Goal: Task Accomplishment & Management: Manage account settings

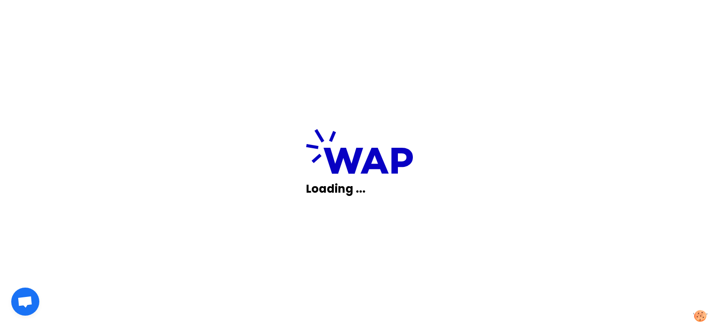
click at [154, 185] on div "Loading ..." at bounding box center [359, 162] width 719 height 325
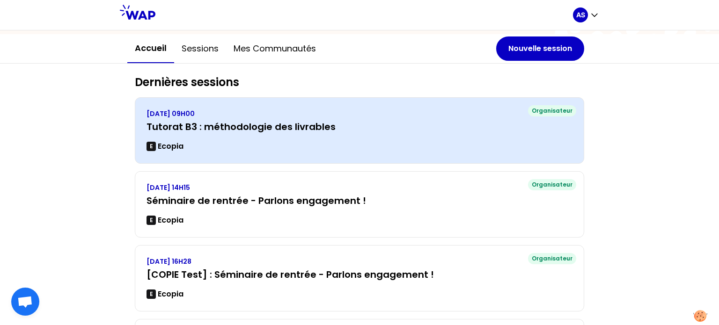
scroll to position [94, 0]
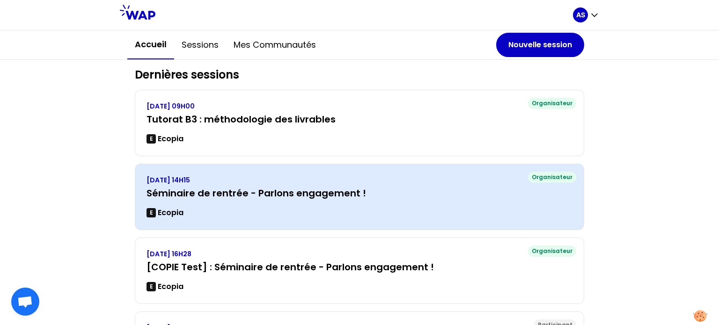
click at [490, 195] on h3 "Séminaire de rentrée - Parlons engagement !" at bounding box center [359, 193] width 426 height 13
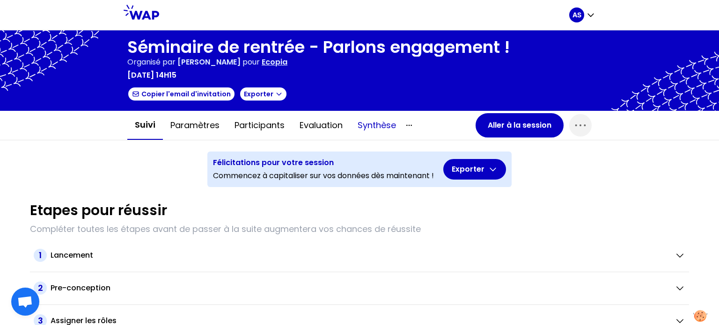
click at [374, 126] on button "Synthèse" at bounding box center [376, 125] width 53 height 28
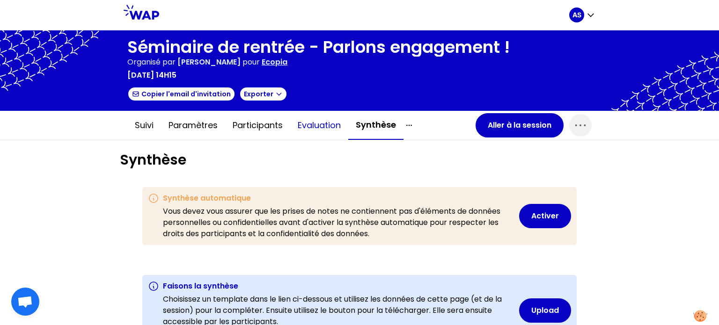
click at [319, 123] on button "Evaluation" at bounding box center [319, 125] width 58 height 28
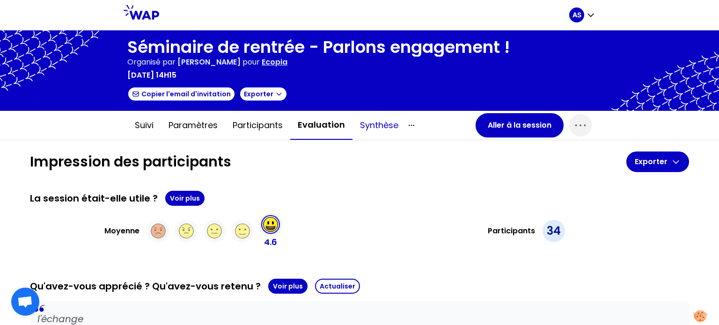
click at [373, 128] on button "Synthèse" at bounding box center [378, 125] width 53 height 28
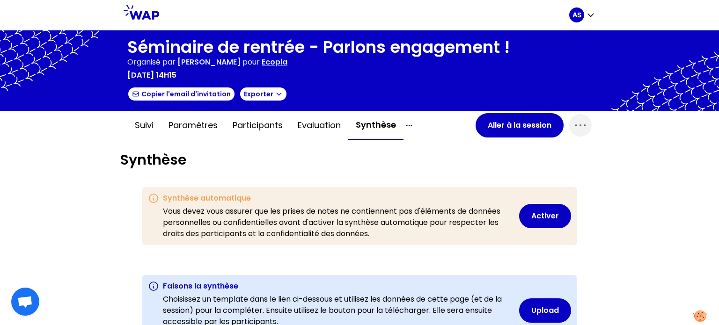
click at [145, 11] on icon at bounding box center [142, 12] width 36 height 15
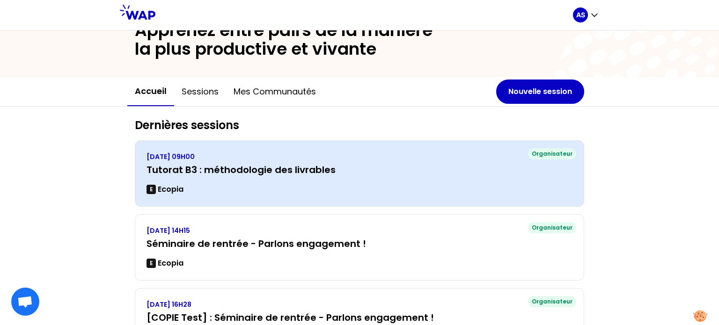
scroll to position [94, 0]
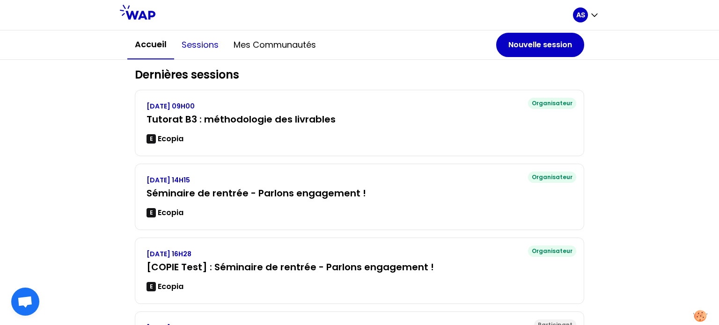
click at [200, 40] on button "Sessions" at bounding box center [200, 45] width 52 height 28
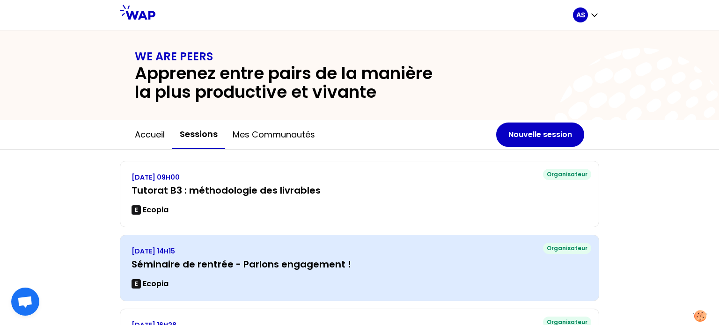
click at [374, 263] on h3 "Séminaire de rentrée - Parlons engagement !" at bounding box center [360, 264] width 456 height 13
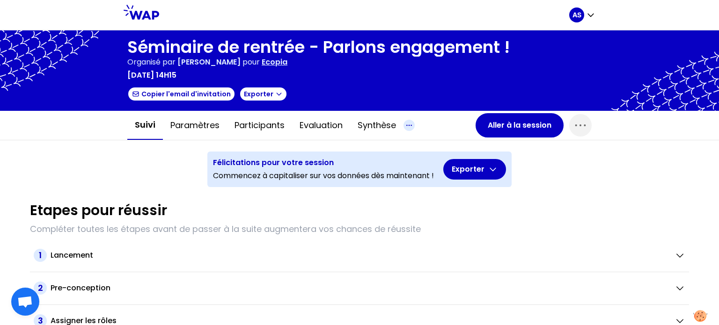
click at [408, 123] on icon "button" at bounding box center [408, 125] width 11 height 11
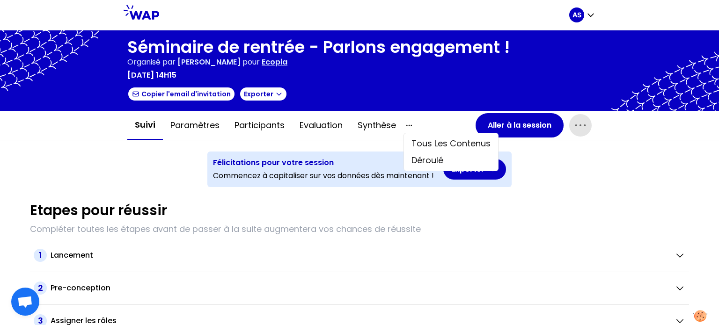
click at [577, 125] on icon "button" at bounding box center [580, 125] width 10 height 1
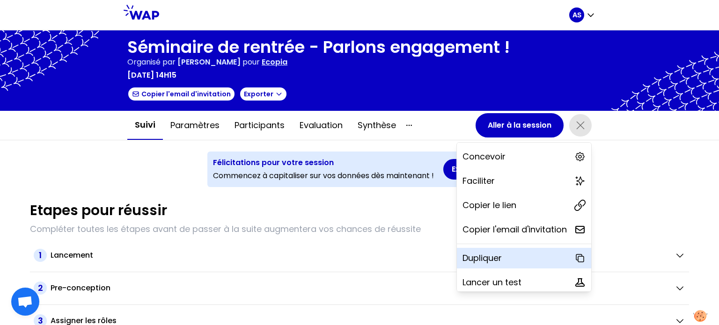
click at [491, 258] on div "Dupliquer" at bounding box center [524, 258] width 134 height 21
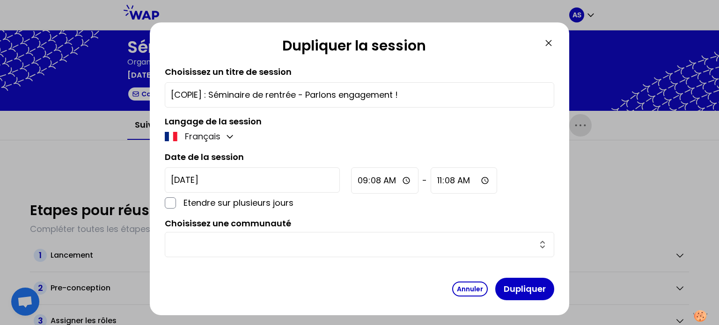
click at [210, 94] on input "[COPIE] : Séminaire de rentrée - Parlons engagement !" at bounding box center [359, 94] width 377 height 13
drag, startPoint x: 209, startPoint y: 94, endPoint x: 163, endPoint y: 87, distance: 46.9
click at [163, 87] on div "Dupliquer la session Choisissez un titre de session [COPIE] : Séminaire de rent…" at bounding box center [359, 168] width 419 height 293
click at [262, 89] on input "Séminaire de rentrée - Parlons engagement !" at bounding box center [359, 94] width 377 height 13
type input "Séminaire de rentrée 2025 - Parlons engagement !"
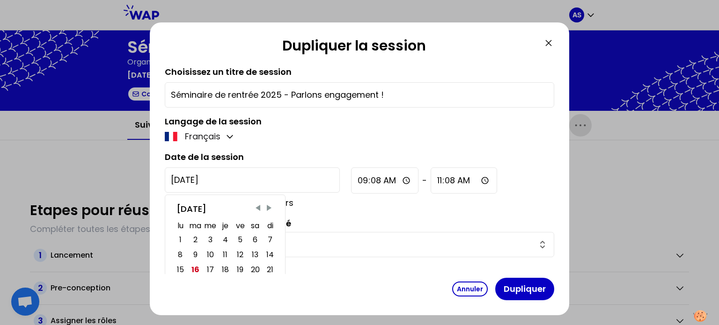
click at [238, 181] on input "[DATE]" at bounding box center [252, 180] width 175 height 25
click at [268, 206] on span "Next Month" at bounding box center [268, 208] width 9 height 9
click at [256, 207] on span "Previous Month" at bounding box center [257, 208] width 9 height 9
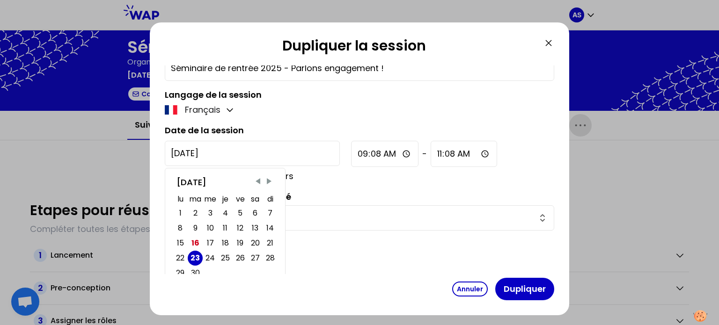
scroll to position [41, 0]
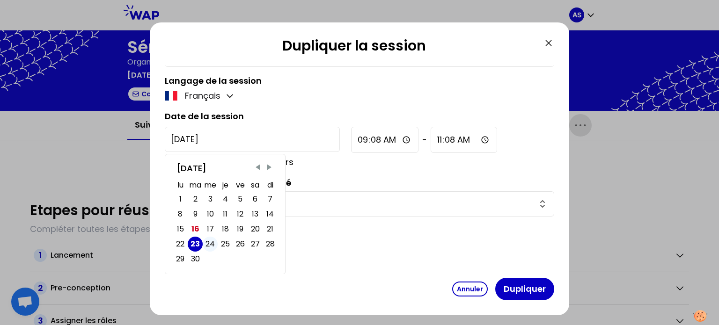
click at [210, 243] on div "24" at bounding box center [209, 244] width 9 height 13
type input "[DATE]"
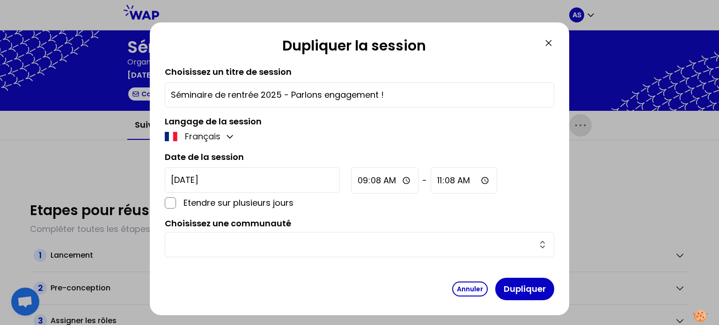
scroll to position [0, 0]
click at [293, 240] on input "text" at bounding box center [354, 244] width 366 height 13
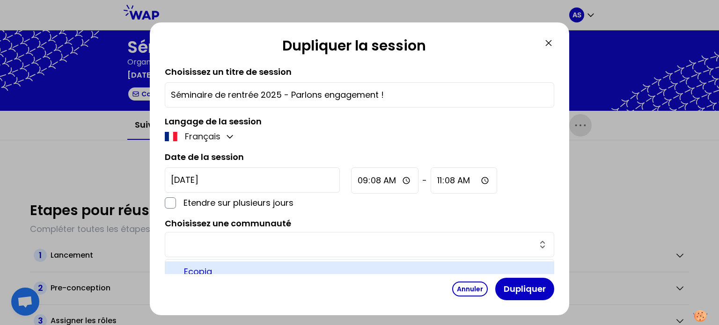
scroll to position [7, 0]
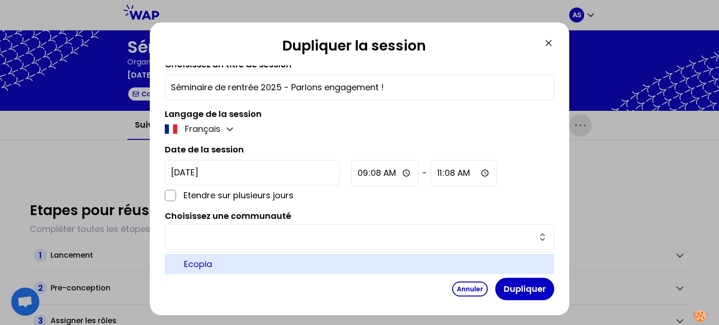
click at [225, 263] on span "Ecopia" at bounding box center [365, 264] width 362 height 13
type input "Ecopia"
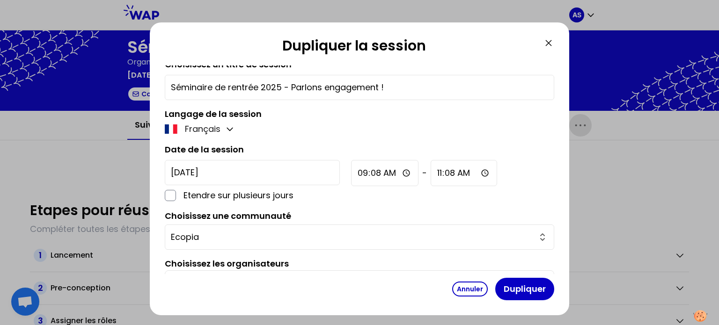
click at [351, 176] on input "09:08" at bounding box center [384, 173] width 67 height 26
click at [351, 170] on input "09:08" at bounding box center [384, 173] width 67 height 26
type input "15:08"
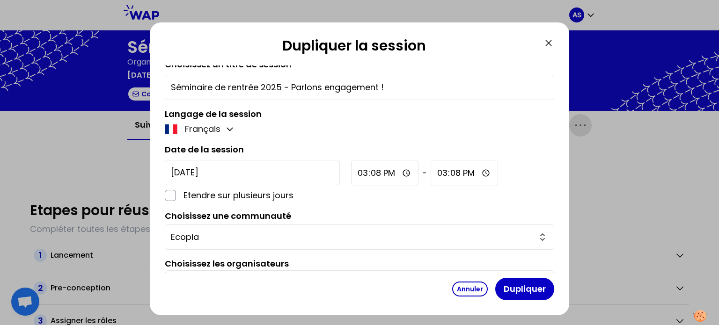
type input "15:00"
click at [431, 176] on input "15:08" at bounding box center [464, 173] width 67 height 26
click at [431, 174] on input "15:08" at bounding box center [464, 173] width 67 height 26
type input "01:08"
type input "01:00"
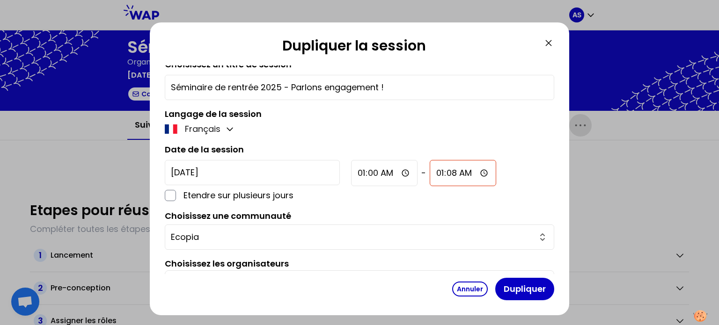
type input "07:08"
click at [403, 195] on div "[DATE] Etendre sur plusieurs jours 01:00 - 07:08" at bounding box center [359, 181] width 389 height 42
click at [351, 174] on input "01:00" at bounding box center [384, 173] width 66 height 26
click at [351, 172] on input "01:00" at bounding box center [384, 173] width 66 height 26
type input "15:00"
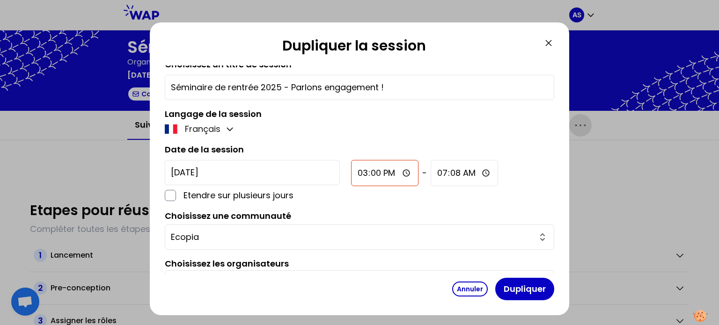
type input "15:08"
type input "15:00"
click at [395, 200] on div "[DATE] Etendre sur plusieurs jours 15:00 - 15:08" at bounding box center [359, 181] width 389 height 42
click at [431, 170] on input "15:08" at bounding box center [464, 173] width 67 height 26
click at [431, 171] on input "15:08" at bounding box center [464, 173] width 67 height 26
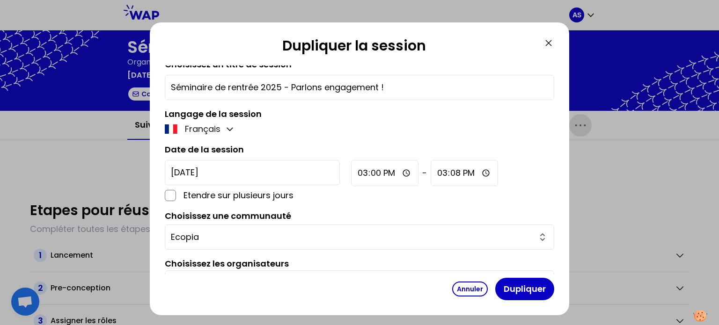
scroll to position [24, 0]
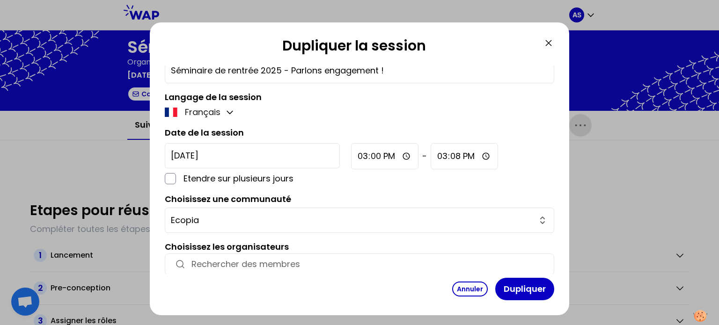
click at [431, 155] on input "15:08" at bounding box center [464, 156] width 67 height 26
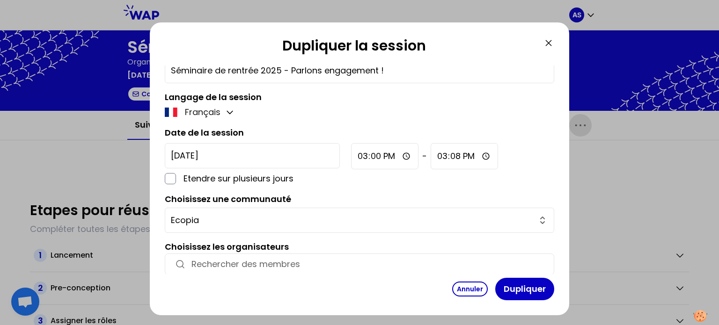
click at [431, 155] on input "15:08" at bounding box center [464, 156] width 67 height 26
type input "01:08"
type input "01:00"
type input "07:08"
click at [430, 157] on input "07:08" at bounding box center [463, 156] width 67 height 26
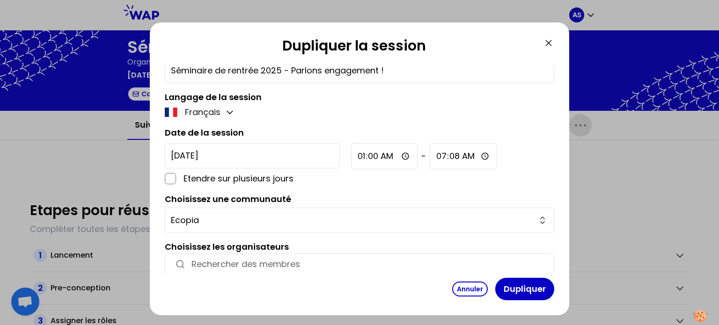
click at [430, 157] on input "07:08" at bounding box center [463, 156] width 67 height 26
click at [351, 157] on input "01:00" at bounding box center [384, 156] width 66 height 26
click at [351, 155] on input "01:00" at bounding box center [384, 156] width 66 height 26
click at [351, 153] on input "01:00" at bounding box center [384, 156] width 66 height 26
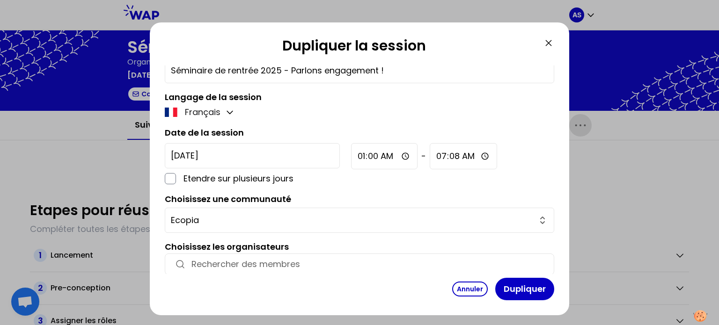
click at [430, 153] on input "07:08" at bounding box center [463, 156] width 67 height 26
click at [351, 154] on input "01:00" at bounding box center [384, 156] width 66 height 26
type input "15:00"
type input "15:08"
type input "15:00"
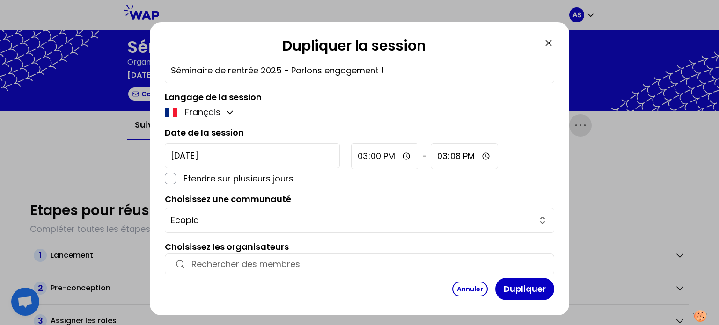
click at [376, 179] on div "[DATE] Etendre sur plusieurs jours 15:00 - 15:08" at bounding box center [359, 164] width 389 height 42
click at [431, 157] on input "15:08" at bounding box center [464, 156] width 67 height 26
type input "18:00"
click at [439, 174] on div "[DATE] Etendre sur plusieurs jours 15:00 - 18:00" at bounding box center [359, 164] width 389 height 42
click at [277, 260] on input "button" at bounding box center [367, 264] width 353 height 13
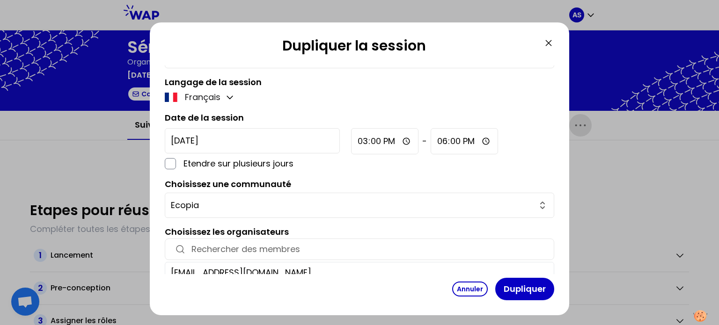
scroll to position [46, 0]
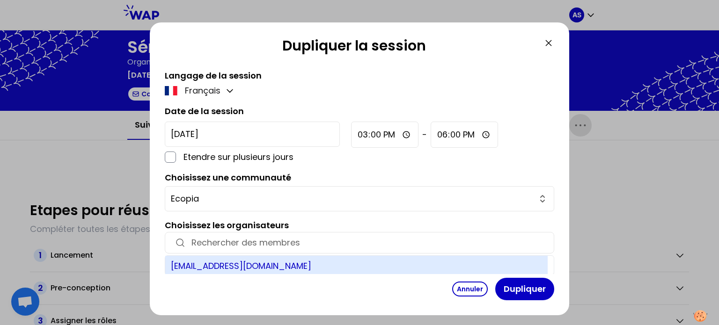
click at [255, 265] on div "[EMAIL_ADDRESS][DOMAIN_NAME]" at bounding box center [356, 265] width 382 height 19
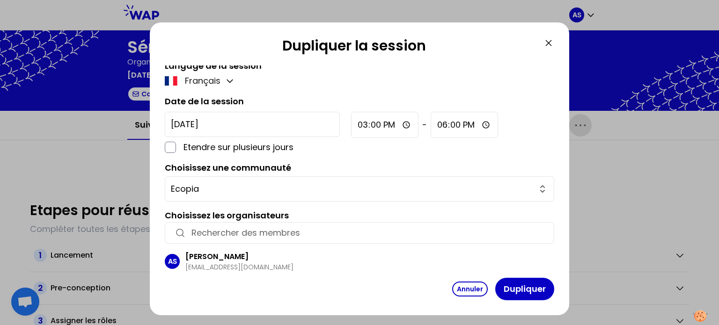
scroll to position [60, 0]
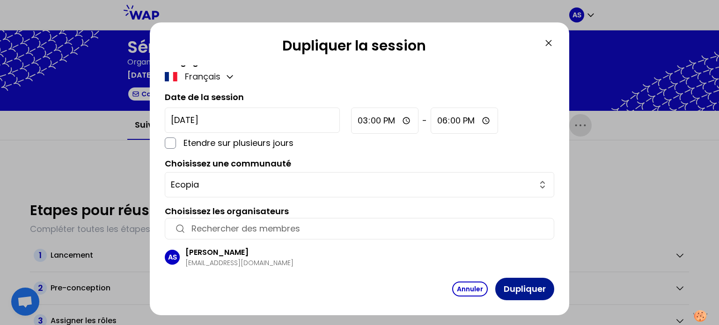
click at [519, 288] on button "Dupliquer" at bounding box center [524, 289] width 59 height 22
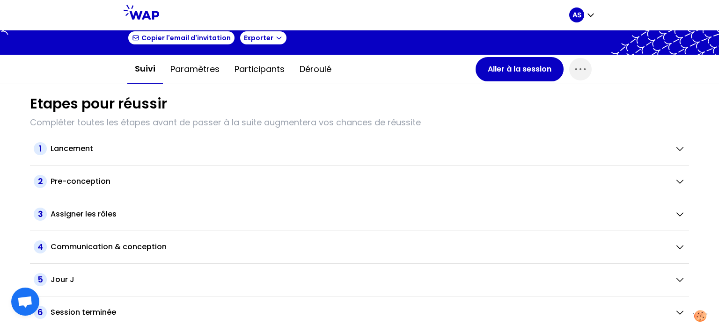
scroll to position [58, 0]
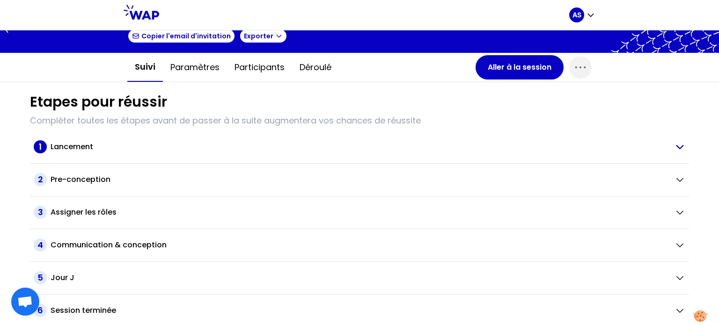
click at [86, 143] on h2 "Lancement" at bounding box center [72, 146] width 43 height 11
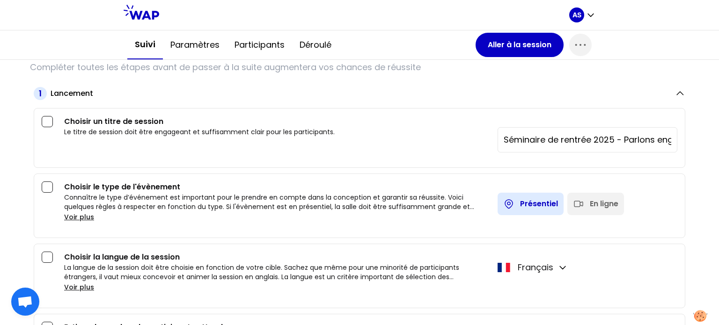
scroll to position [152, 0]
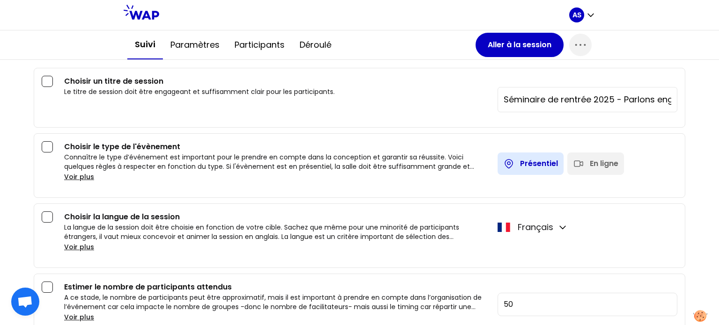
click at [576, 155] on div "En ligne" at bounding box center [595, 164] width 57 height 22
click at [51, 81] on div at bounding box center [47, 81] width 11 height 11
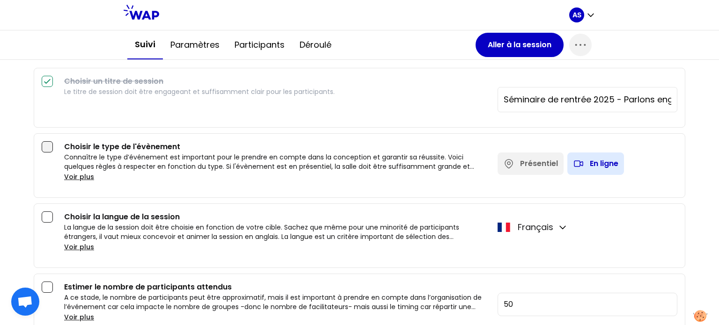
click at [49, 146] on div at bounding box center [47, 146] width 11 height 11
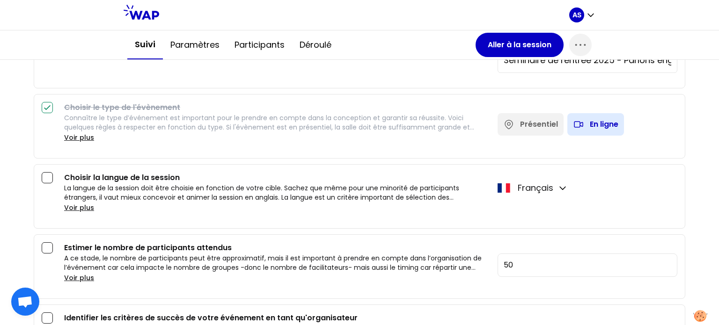
scroll to position [245, 0]
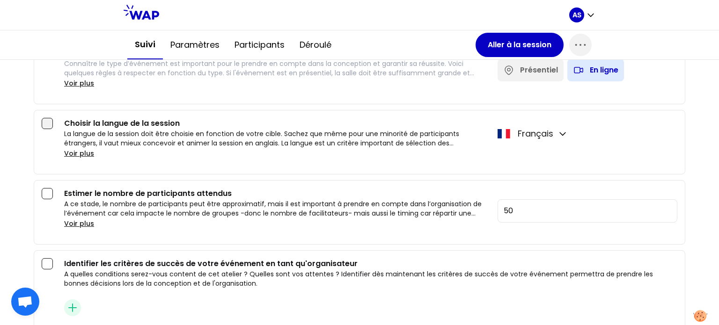
click at [49, 123] on div at bounding box center [47, 123] width 11 height 11
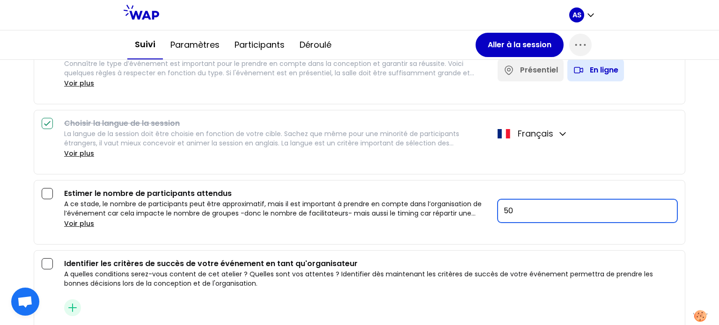
drag, startPoint x: 497, startPoint y: 210, endPoint x: 483, endPoint y: 210, distance: 13.1
click at [483, 210] on div "Estimer le nombre de participants attendus A ce stade, le nombre de participant…" at bounding box center [370, 208] width 613 height 41
type input "80"
click at [467, 224] on div "A ce stade, le nombre de participants peut être approximatif, mais il est impor…" at bounding box center [277, 214] width 426 height 30
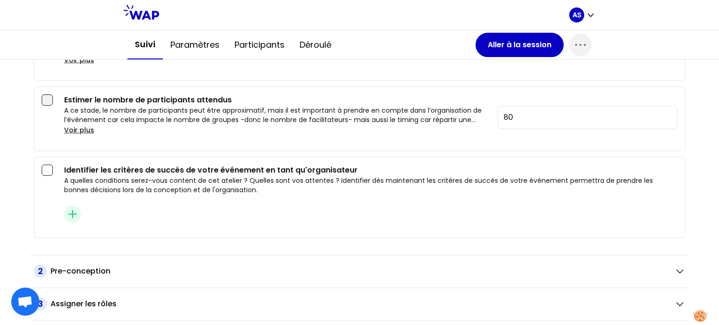
click at [49, 97] on div at bounding box center [47, 100] width 11 height 11
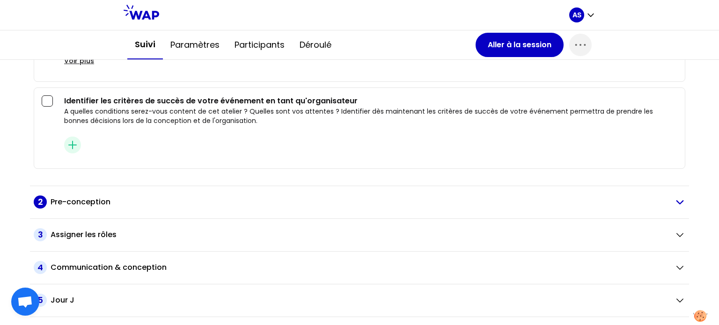
scroll to position [430, 0]
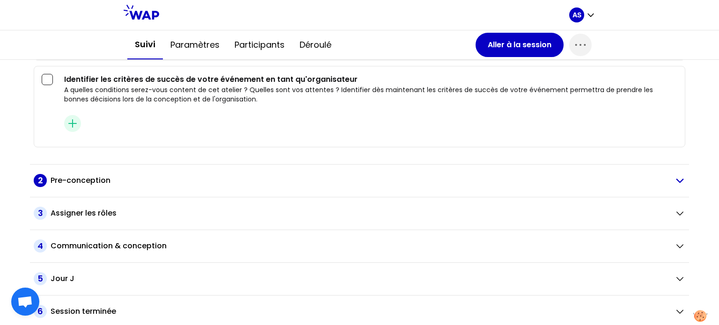
click at [91, 176] on h2 "Pre-conception" at bounding box center [81, 180] width 60 height 11
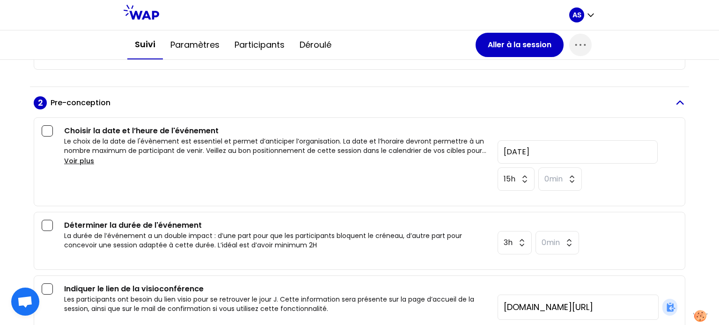
scroll to position [523, 0]
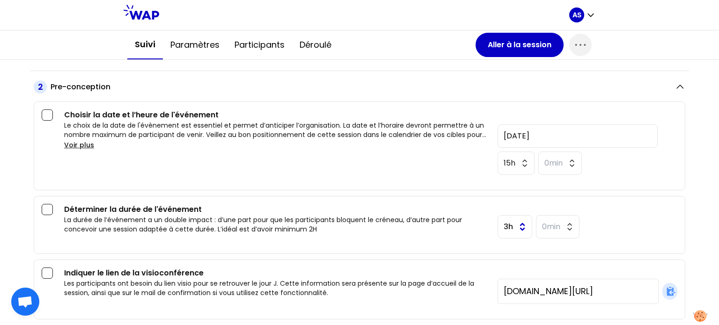
click at [509, 226] on button "3h" at bounding box center [515, 226] width 35 height 23
click at [468, 242] on div "Déterminer la durée de l'événement La durée de l’événement a un double impact :…" at bounding box center [360, 225] width 652 height 58
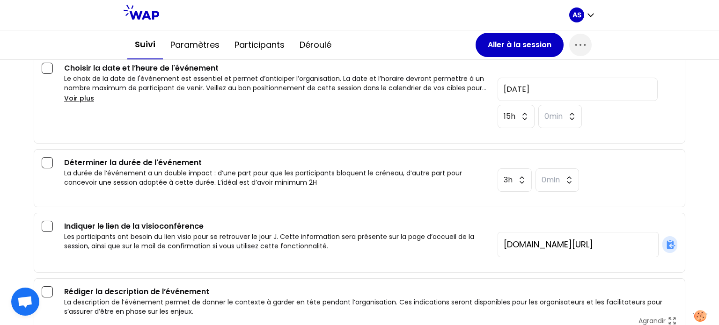
click at [498, 241] on div "[DOMAIN_NAME][URL]" at bounding box center [578, 244] width 161 height 25
drag, startPoint x: 497, startPoint y: 242, endPoint x: 648, endPoint y: 242, distance: 150.7
click at [648, 242] on div "[DOMAIN_NAME][URL]" at bounding box center [578, 244] width 161 height 25
